Goal: Task Accomplishment & Management: Complete application form

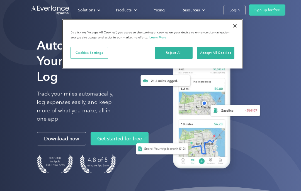
click at [221, 55] on button "Accept All Cookies" at bounding box center [216, 53] width 38 height 12
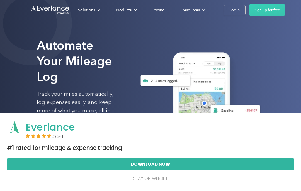
click at [232, 10] on div "Login" at bounding box center [235, 10] width 10 height 7
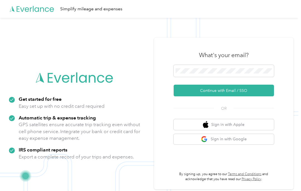
click at [255, 97] on button "Continue with Email / SSO" at bounding box center [224, 91] width 100 height 12
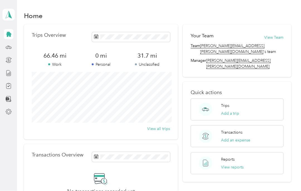
scroll to position [23, 0]
click at [11, 109] on icon at bounding box center [9, 112] width 6 height 6
click at [27, 105] on div "Settings" at bounding box center [25, 112] width 22 height 14
click at [13, 107] on div at bounding box center [8, 112] width 9 height 10
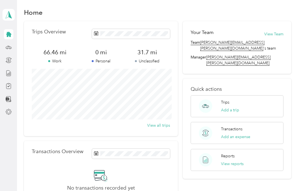
scroll to position [2, 0]
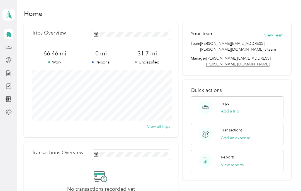
click at [277, 32] on button "View Team" at bounding box center [274, 35] width 19 height 6
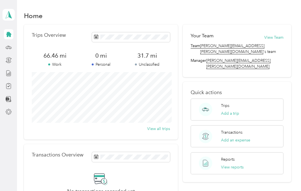
click at [10, 31] on icon at bounding box center [9, 34] width 6 height 6
click at [28, 80] on div "Compliance" at bounding box center [28, 87] width 29 height 14
click at [31, 80] on div "Compliance" at bounding box center [28, 87] width 29 height 14
click at [11, 84] on icon at bounding box center [8, 86] width 4 height 5
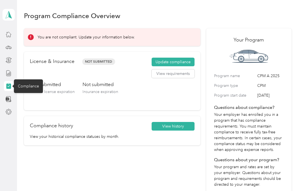
click at [179, 58] on button "Update compliance" at bounding box center [173, 62] width 43 height 9
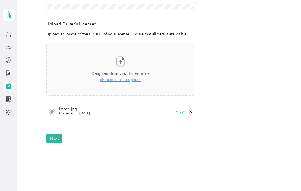
scroll to position [141, 0]
click at [55, 134] on button "Next" at bounding box center [54, 139] width 16 height 10
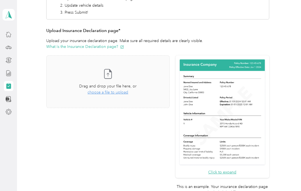
scroll to position [101, 0]
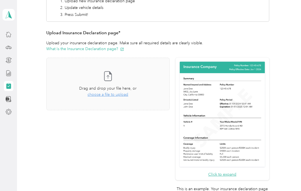
click at [117, 92] on span "choose a file to upload" at bounding box center [108, 94] width 41 height 5
click at [116, 92] on span "choose a file to upload" at bounding box center [108, 94] width 41 height 5
click at [121, 92] on span "choose a file to upload" at bounding box center [108, 94] width 41 height 5
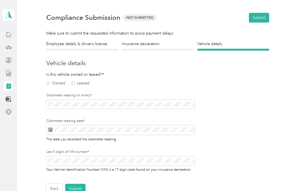
scroll to position [11, 0]
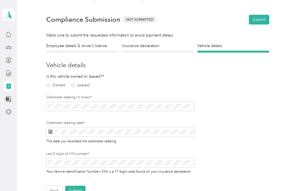
click at [84, 83] on label "Leased" at bounding box center [80, 85] width 18 height 4
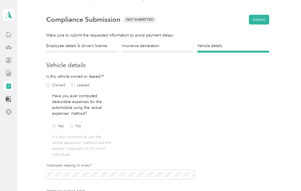
click at [52, 83] on label "Owned" at bounding box center [55, 85] width 19 height 4
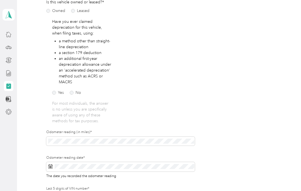
scroll to position [87, 0]
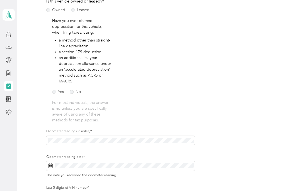
click at [73, 90] on label "No" at bounding box center [75, 92] width 11 height 4
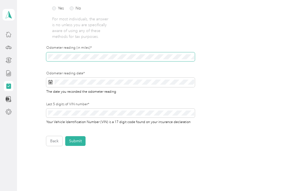
scroll to position [171, 0]
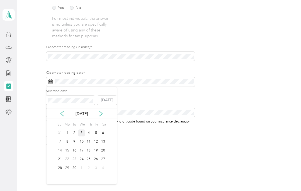
click at [83, 130] on div "3" at bounding box center [81, 133] width 7 height 7
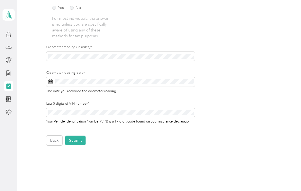
click at [79, 136] on button "Submit" at bounding box center [75, 141] width 20 height 10
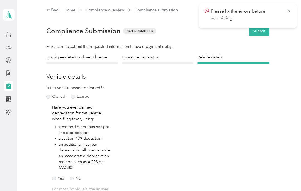
scroll to position [0, 0]
click at [149, 54] on h4 "Insurance declaration" at bounding box center [158, 57] width 72 height 6
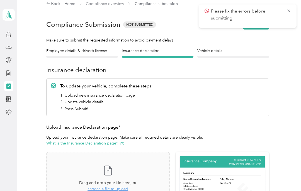
scroll to position [7, 0]
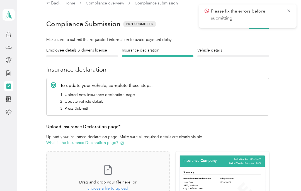
click at [289, 13] on icon at bounding box center [289, 10] width 4 height 5
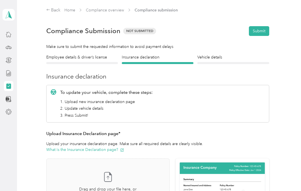
scroll to position [0, 0]
click at [92, 54] on h4 "Employee details & driver’s license" at bounding box center [82, 57] width 72 height 6
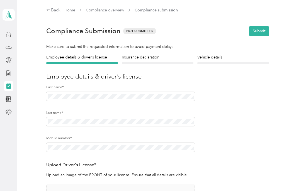
click at [162, 54] on h4 "Insurance declaration" at bounding box center [158, 57] width 72 height 6
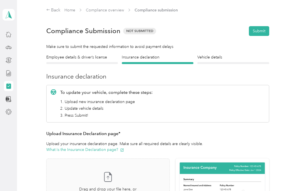
click at [89, 54] on h4 "Employee details & driver’s license" at bounding box center [82, 57] width 72 height 6
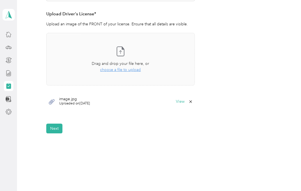
scroll to position [151, 0]
click at [60, 124] on button "Next" at bounding box center [54, 129] width 16 height 10
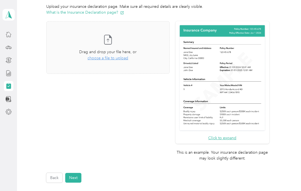
scroll to position [138, 0]
click at [76, 173] on button "Next" at bounding box center [73, 178] width 16 height 10
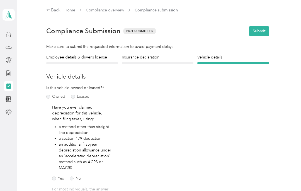
click at [150, 54] on h4 "Insurance declaration" at bounding box center [158, 57] width 72 height 6
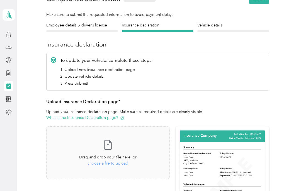
scroll to position [33, 0]
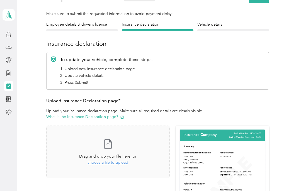
click at [274, 74] on div "Employee details & driver’s license License Insurance declaration Insurance Veh…" at bounding box center [158, 154] width 268 height 266
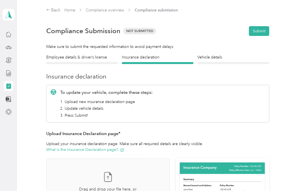
scroll to position [0, 0]
click at [236, 54] on h4 "Vehicle details" at bounding box center [234, 57] width 72 height 6
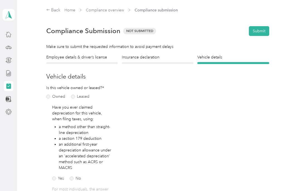
click at [155, 54] on div "Insurance declaration Insurance" at bounding box center [158, 59] width 72 height 10
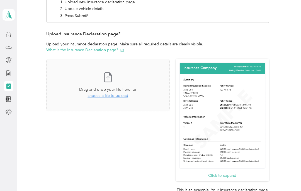
scroll to position [107, 0]
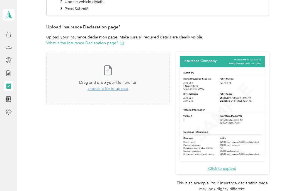
click at [233, 166] on button "Click to expand" at bounding box center [222, 169] width 28 height 6
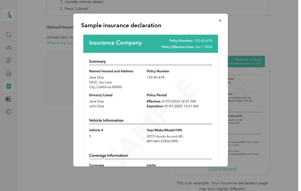
scroll to position [0, 0]
click at [221, 20] on icon "button" at bounding box center [220, 21] width 4 height 4
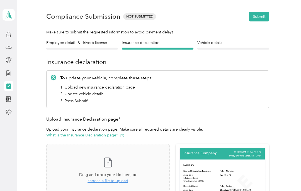
scroll to position [15, 0]
click at [222, 43] on h4 "Vehicle details" at bounding box center [234, 43] width 72 height 6
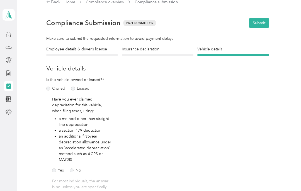
scroll to position [8, 0]
click at [87, 52] on div "Employee details & driver’s license License" at bounding box center [82, 51] width 72 height 10
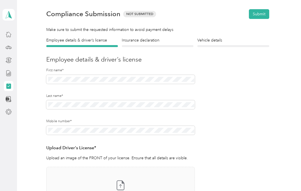
scroll to position [17, 0]
click at [164, 44] on div "Insurance declaration Insurance" at bounding box center [158, 42] width 72 height 10
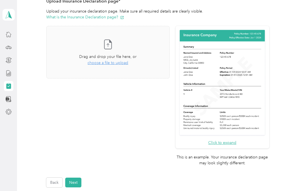
scroll to position [133, 0]
click at [115, 63] on span "choose a file to upload" at bounding box center [108, 63] width 41 height 5
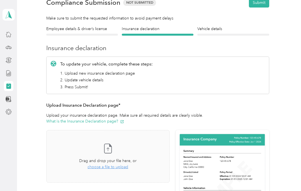
scroll to position [28, 0]
click at [226, 28] on h4 "Vehicle details" at bounding box center [234, 29] width 72 height 6
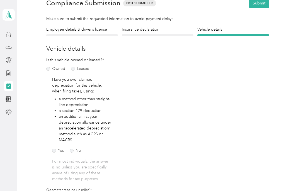
scroll to position [24, 0]
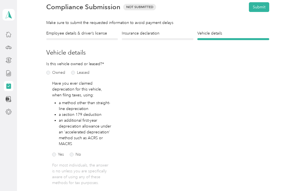
click at [166, 37] on div "Insurance declaration Insurance" at bounding box center [158, 35] width 72 height 10
